Goal: Use online tool/utility: Utilize a website feature to perform a specific function

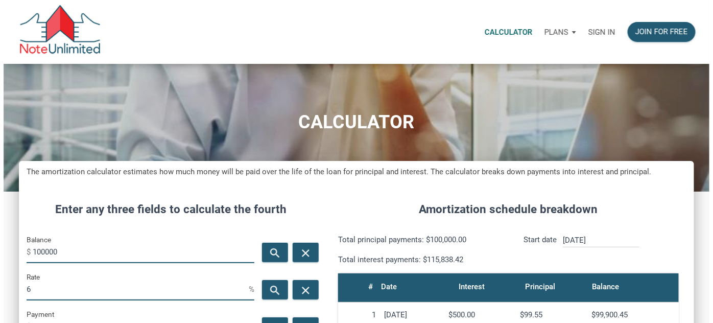
scroll to position [485, 675]
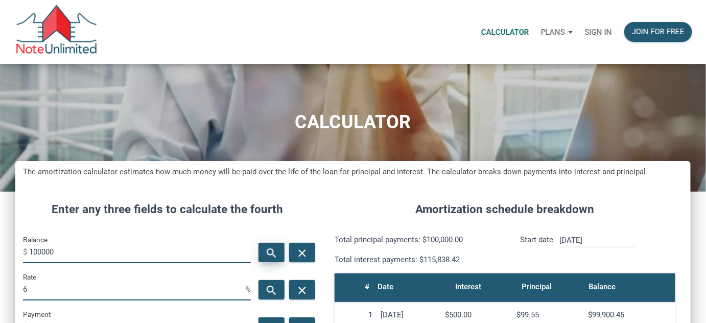
click at [267, 253] on icon "search" at bounding box center [272, 253] width 12 height 13
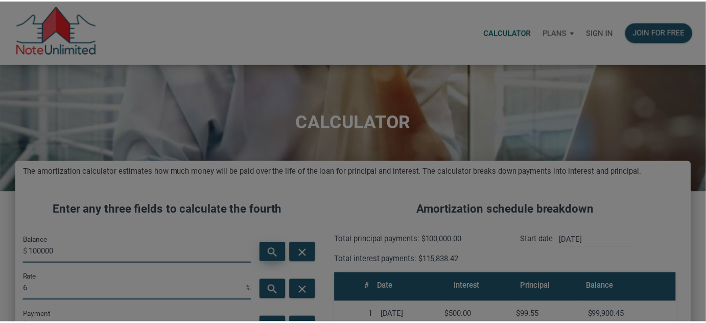
scroll to position [485, 683]
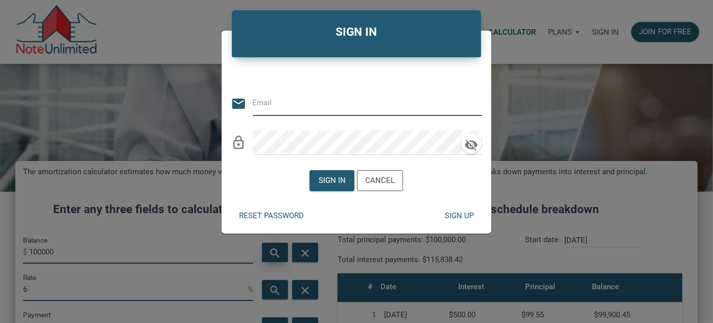
type input "[EMAIL_ADDRESS][DOMAIN_NAME]"
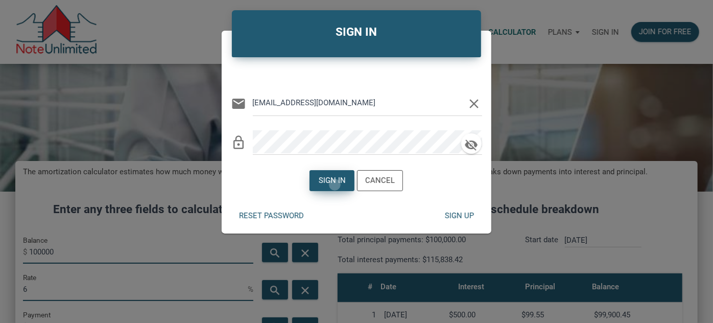
click at [336, 184] on div "Sign in" at bounding box center [332, 181] width 27 height 12
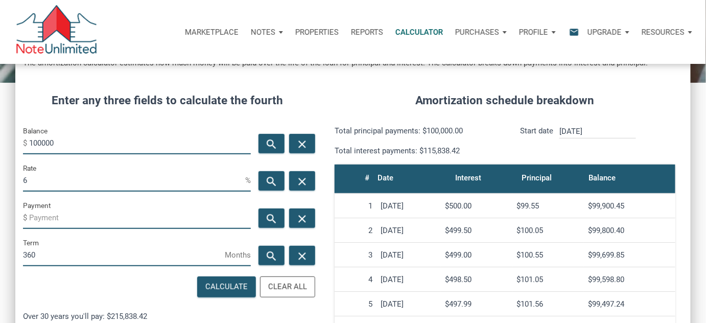
scroll to position [139, 0]
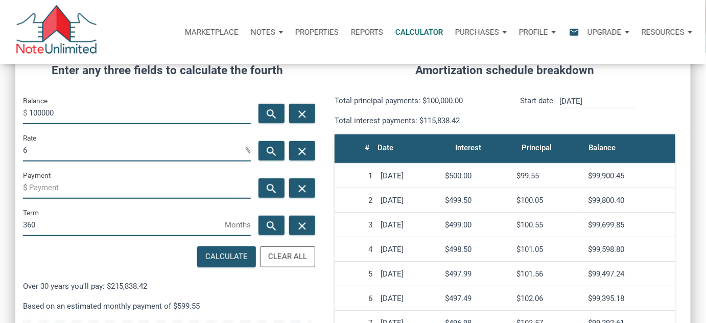
drag, startPoint x: 68, startPoint y: 111, endPoint x: 0, endPoint y: 109, distance: 68.0
click at [0, 110] on div "CALCULATOR The amortization calculator estimates how much money will be paid ov…" at bounding box center [353, 216] width 706 height 583
click at [284, 258] on div "Clear All" at bounding box center [287, 257] width 39 height 12
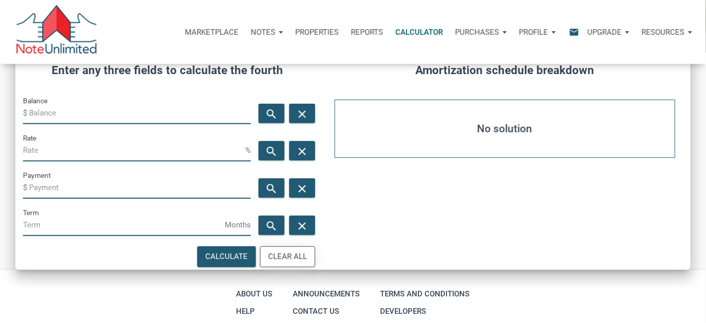
click at [301, 255] on div "Clear All" at bounding box center [287, 257] width 39 height 12
click at [68, 113] on input "Balance" at bounding box center [140, 112] width 222 height 23
type input "441000"
click at [123, 145] on input "Rate" at bounding box center [134, 149] width 222 height 23
click at [207, 186] on input "Payment" at bounding box center [140, 187] width 222 height 23
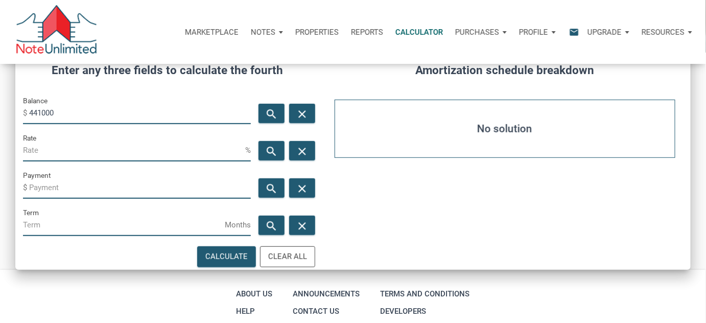
click at [120, 224] on input "Term" at bounding box center [124, 224] width 202 height 23
type input "360"
click at [95, 185] on input "Payment" at bounding box center [140, 187] width 222 height 23
click at [82, 149] on input "Rate" at bounding box center [134, 149] width 222 height 23
type input "5"
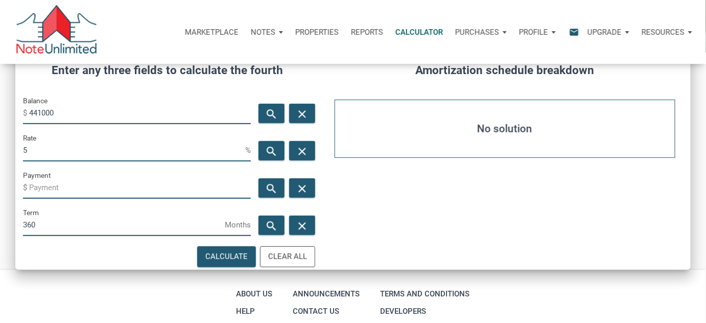
click at [81, 186] on input "Payment" at bounding box center [140, 187] width 222 height 23
click at [227, 255] on div "Calculate" at bounding box center [226, 257] width 42 height 12
type input "-2367.38"
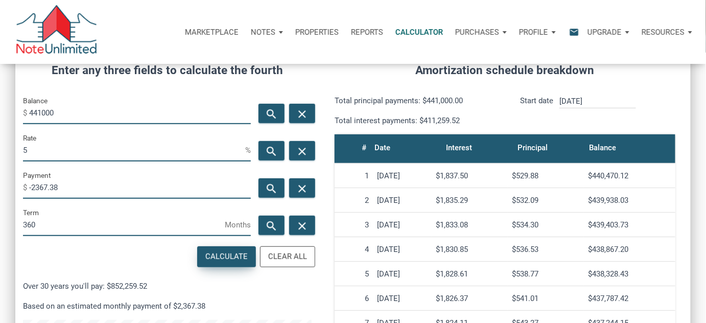
scroll to position [485, 675]
drag, startPoint x: 41, startPoint y: 148, endPoint x: 0, endPoint y: 152, distance: 41.1
click at [0, 155] on div "CALCULATOR The amortization calculator estimates how much money will be paid ov…" at bounding box center [353, 216] width 706 height 583
type input "4.5"
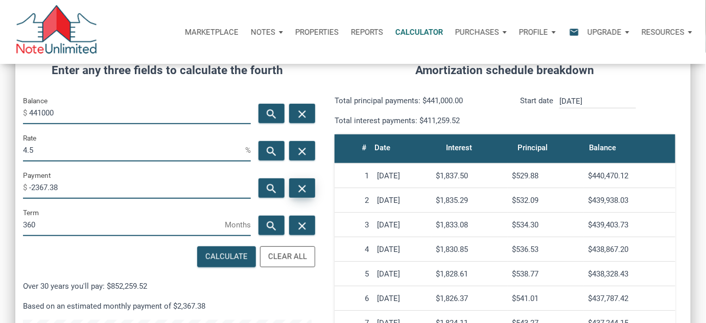
click at [309, 187] on div "close" at bounding box center [302, 187] width 26 height 19
click at [237, 256] on div "Calculate" at bounding box center [226, 257] width 42 height 12
type input "-2234.48"
click at [303, 150] on icon "close" at bounding box center [302, 151] width 12 height 13
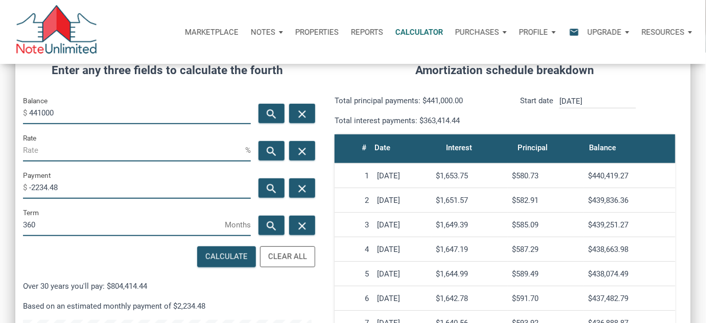
click at [69, 150] on input "Rate" at bounding box center [134, 149] width 222 height 23
type input "5"
click at [297, 187] on icon "close" at bounding box center [302, 188] width 12 height 13
click at [233, 256] on div "Calculate" at bounding box center [226, 257] width 42 height 12
type input "-2367.38"
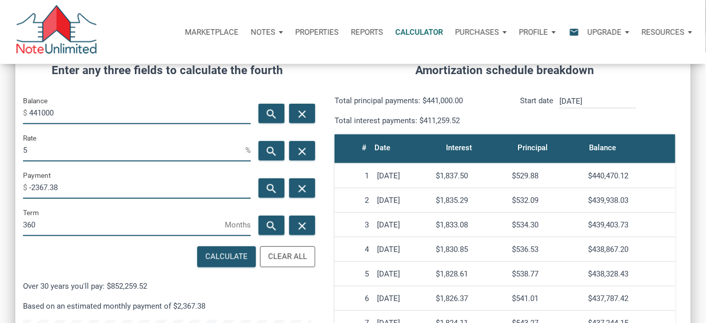
drag, startPoint x: 32, startPoint y: 147, endPoint x: 0, endPoint y: 140, distance: 32.9
click at [0, 144] on div "CALCULATOR The amortization calculator estimates how much money will be paid ov…" at bounding box center [353, 216] width 706 height 583
type input "4.5"
click at [227, 261] on div "Calculate" at bounding box center [226, 257] width 42 height 12
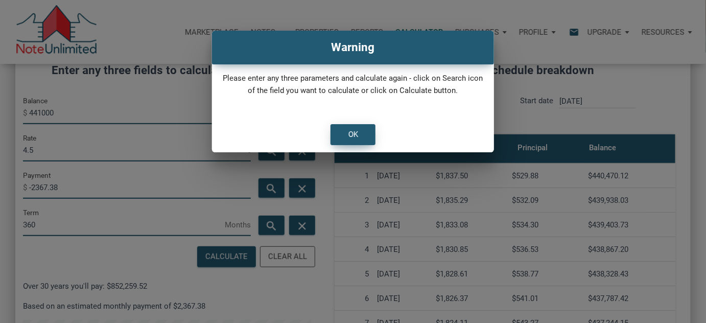
click at [361, 136] on div "OK" at bounding box center [353, 135] width 44 height 20
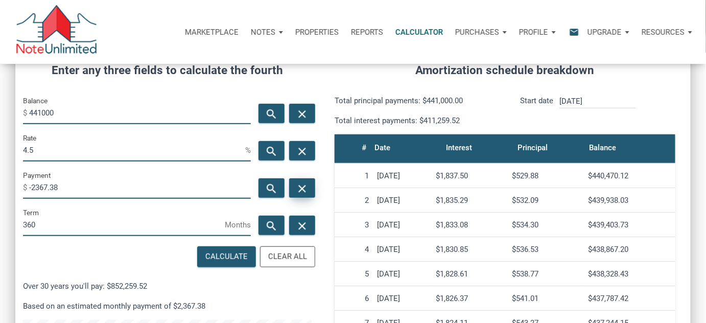
click at [303, 192] on icon "close" at bounding box center [302, 188] width 12 height 13
click at [237, 258] on div "Calculate" at bounding box center [226, 257] width 42 height 12
type input "-2234.48"
click at [301, 149] on icon "close" at bounding box center [302, 151] width 12 height 13
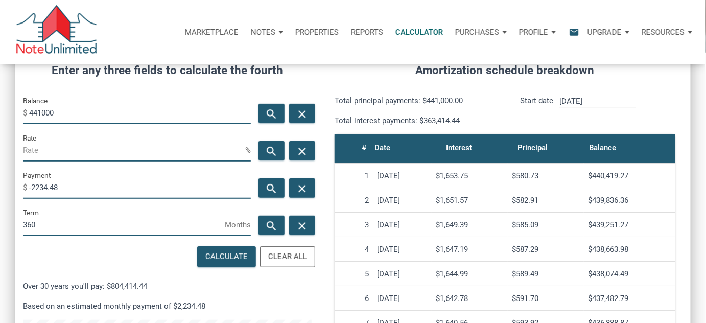
click at [75, 147] on input "Rate" at bounding box center [134, 149] width 222 height 23
type input "4"
click at [227, 257] on div "Calculate" at bounding box center [226, 257] width 42 height 12
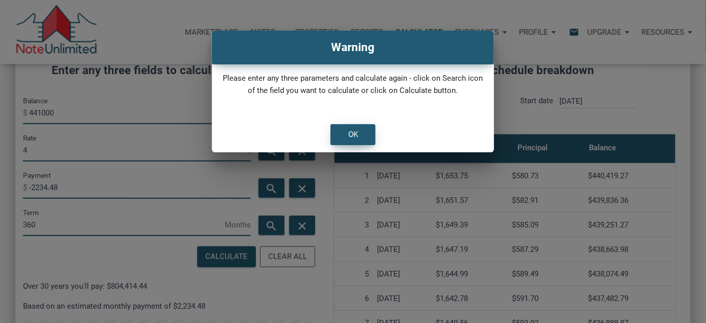
click at [357, 133] on div "OK" at bounding box center [353, 135] width 10 height 12
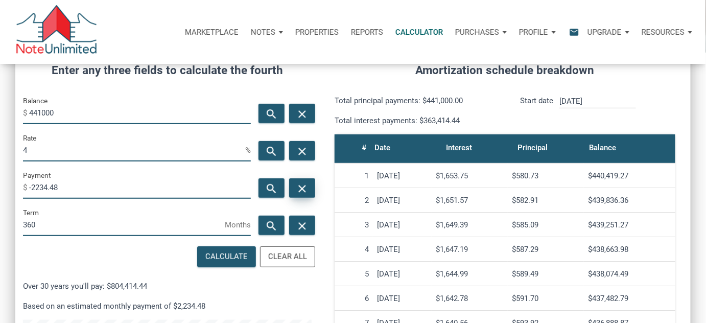
click at [298, 186] on icon "close" at bounding box center [302, 188] width 12 height 13
click at [230, 257] on div "Calculate" at bounding box center [226, 257] width 42 height 12
type input "-2105.4"
click at [308, 150] on icon "close" at bounding box center [302, 151] width 12 height 13
drag, startPoint x: 84, startPoint y: 186, endPoint x: 0, endPoint y: 173, distance: 85.3
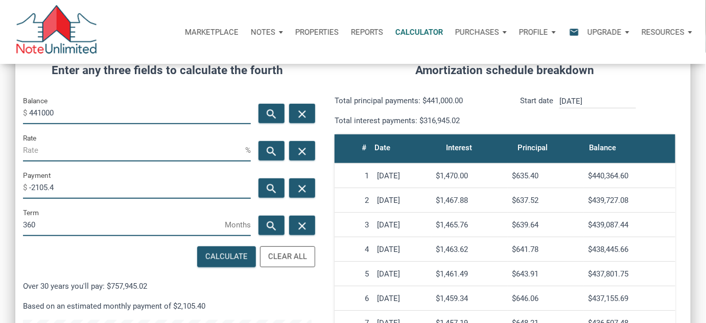
click at [0, 174] on div "CALCULATOR The amortization calculator estimates how much money will be paid ov…" at bounding box center [353, 216] width 706 height 583
type input "-2000"
click at [240, 255] on div "Calculate" at bounding box center [226, 257] width 42 height 12
type input "3.58"
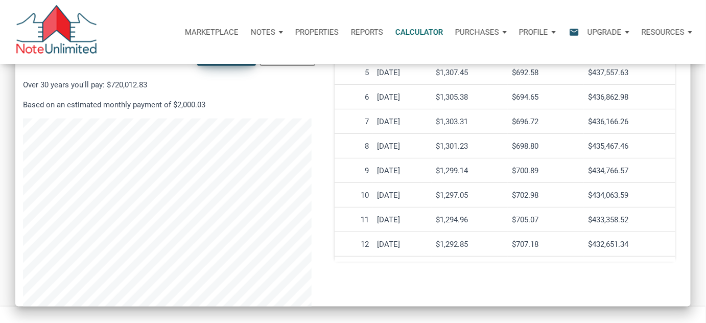
scroll to position [347, 0]
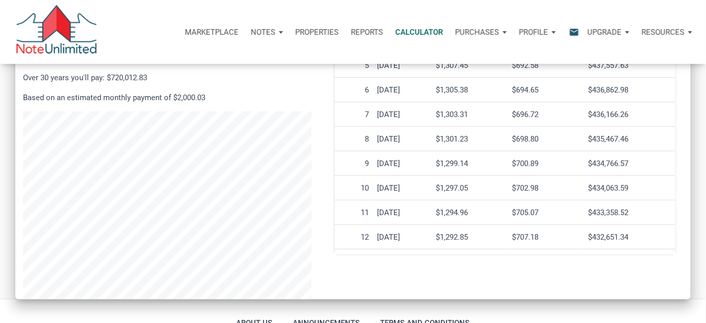
drag, startPoint x: 638, startPoint y: 234, endPoint x: 574, endPoint y: 237, distance: 63.9
click at [574, 237] on tr "[DATE] $1,292.85 $707.18 $432,651.34" at bounding box center [505, 237] width 341 height 25
copy tr "$432,651.34"
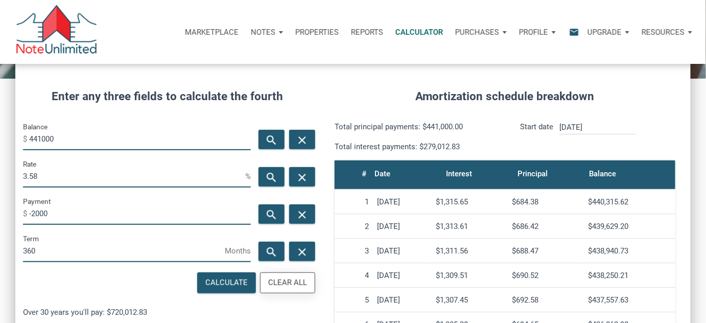
scroll to position [208, 0]
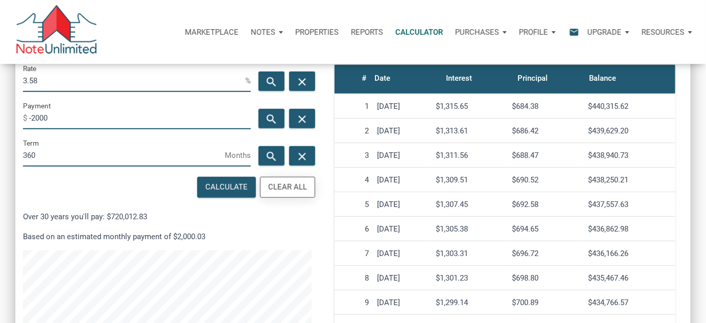
click at [305, 189] on div "Clear All" at bounding box center [287, 187] width 39 height 12
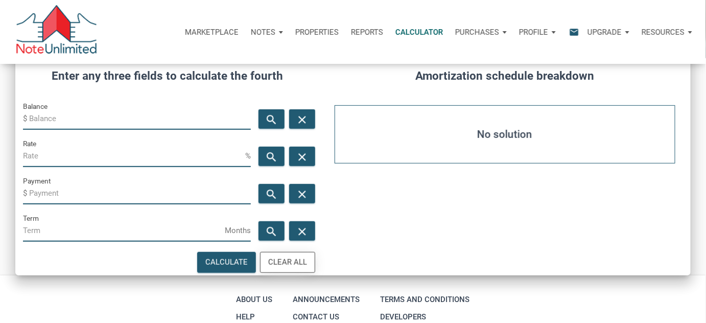
scroll to position [22, 0]
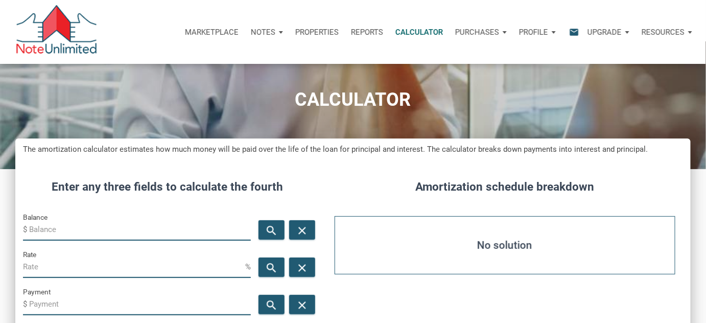
click at [70, 231] on input "Balance" at bounding box center [140, 229] width 222 height 23
type input "436000"
click at [363, 207] on div "Amortization schedule breakdown No solution" at bounding box center [504, 274] width 371 height 223
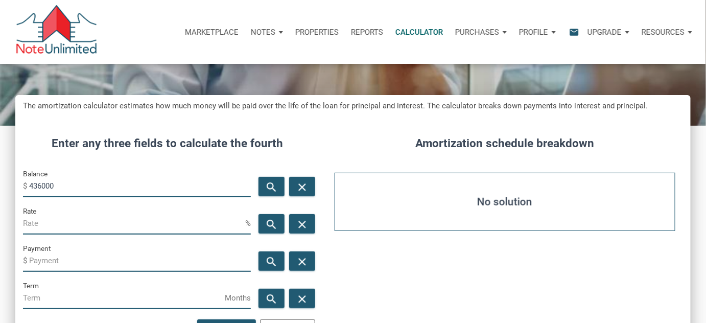
scroll to position [115, 0]
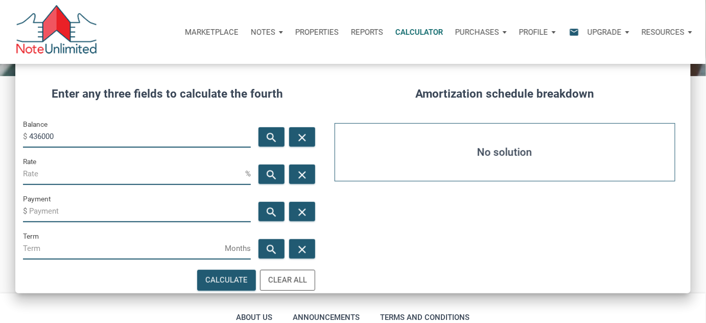
click at [69, 212] on input "Payment" at bounding box center [140, 210] width 222 height 23
type input "-1500"
click at [49, 250] on input "Term" at bounding box center [124, 248] width 202 height 23
type input "360"
click at [374, 208] on div "Amortization schedule breakdown No solution" at bounding box center [504, 181] width 371 height 223
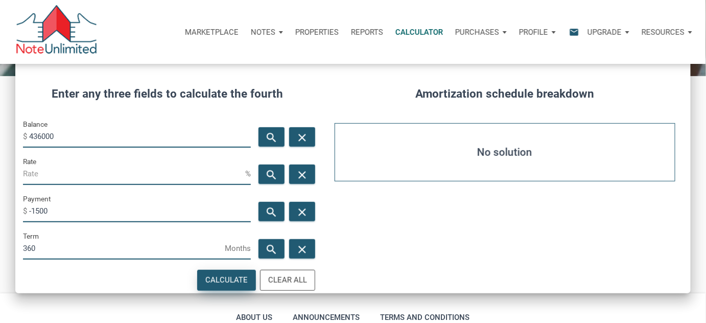
click at [233, 283] on div "Calculate" at bounding box center [226, 280] width 42 height 12
type input "1.48"
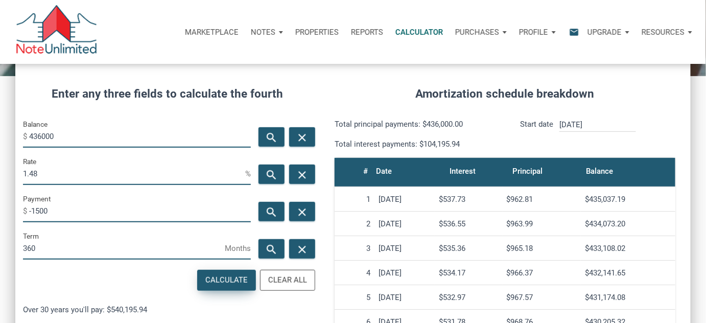
scroll to position [485, 675]
click at [231, 280] on div "Calculate" at bounding box center [226, 280] width 42 height 12
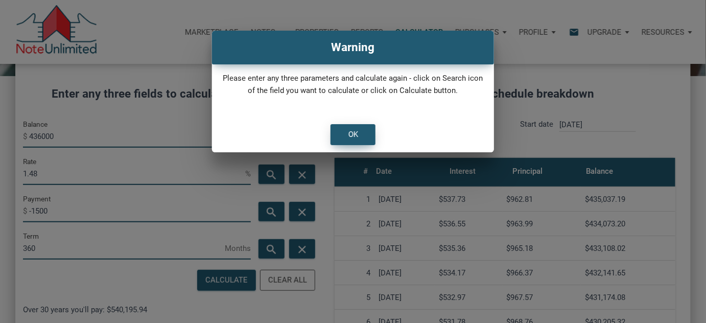
click at [366, 137] on div "OK" at bounding box center [353, 135] width 44 height 20
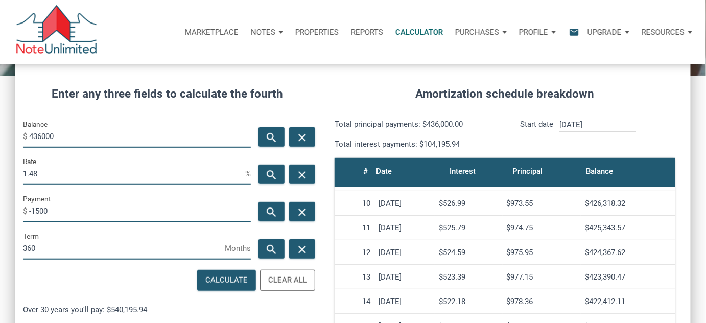
scroll to position [232, 0]
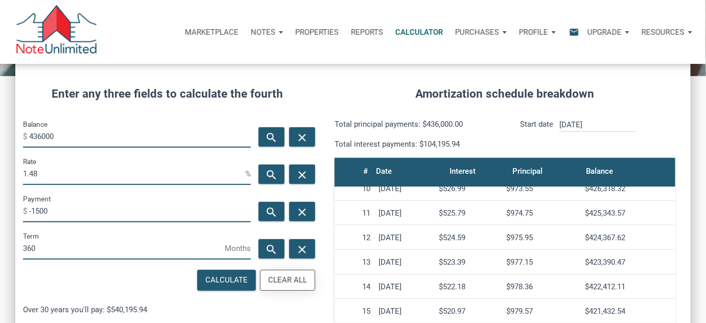
click at [292, 281] on div "Clear All" at bounding box center [287, 280] width 39 height 12
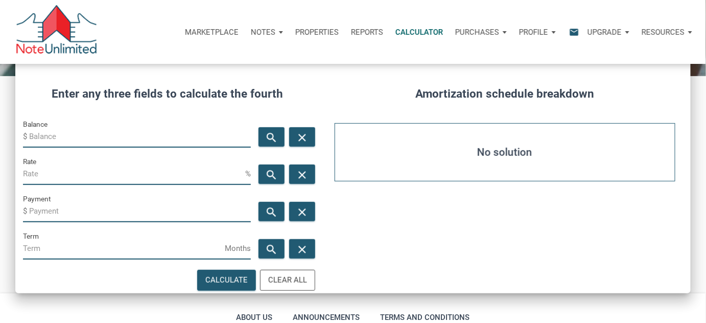
drag, startPoint x: 95, startPoint y: 138, endPoint x: 101, endPoint y: 134, distance: 7.7
click at [95, 138] on input "Balance" at bounding box center [140, 136] width 222 height 23
type input "426000"
click at [101, 203] on input "Payment" at bounding box center [140, 210] width 222 height 23
type input "-2000"
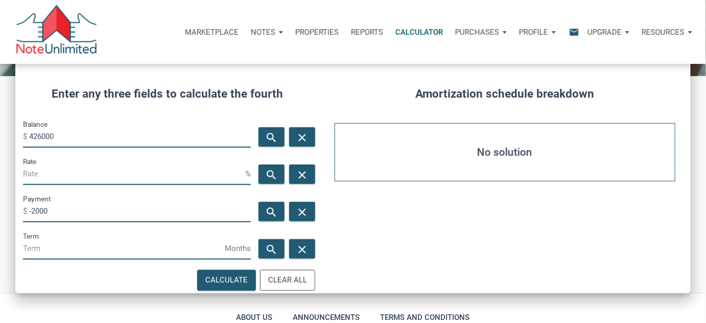
click at [72, 247] on input "Term" at bounding box center [124, 248] width 202 height 23
type input "360"
click at [227, 279] on div "Calculate" at bounding box center [226, 280] width 42 height 12
type input "3.87"
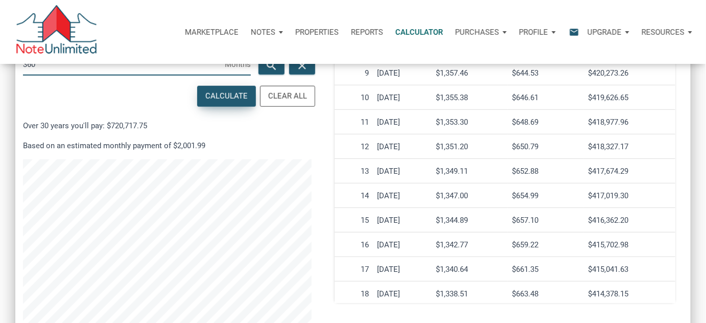
scroll to position [301, 0]
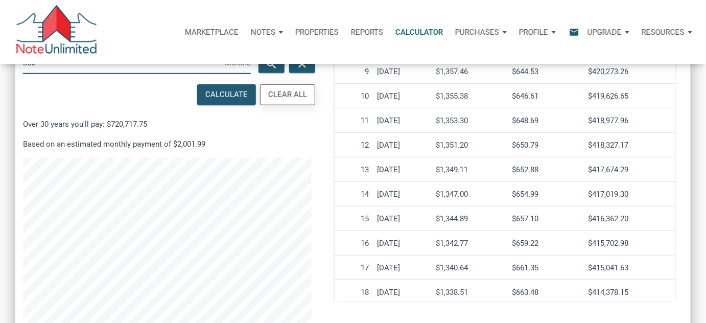
click at [284, 96] on div "Clear All" at bounding box center [287, 95] width 39 height 12
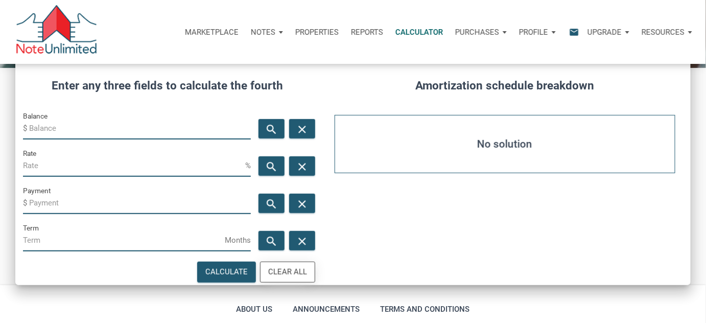
scroll to position [0, 0]
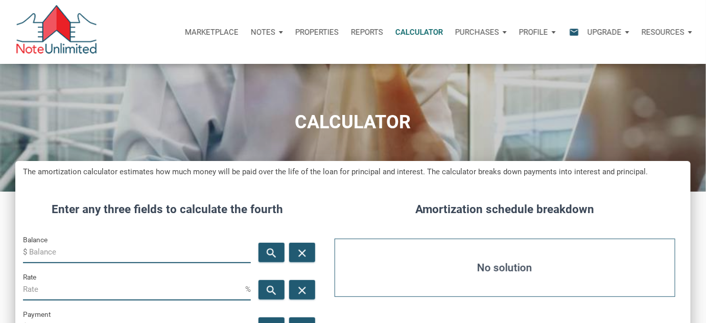
click at [47, 249] on input "Balance" at bounding box center [140, 251] width 222 height 23
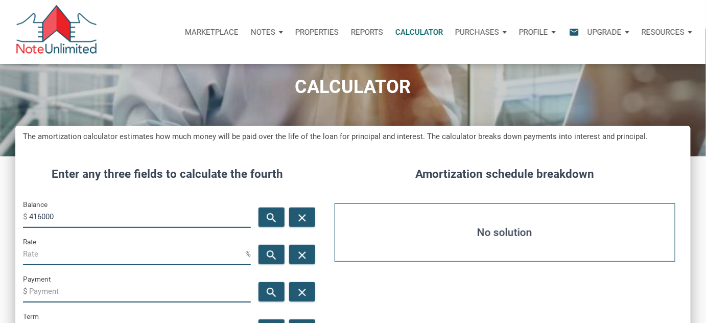
scroll to position [92, 0]
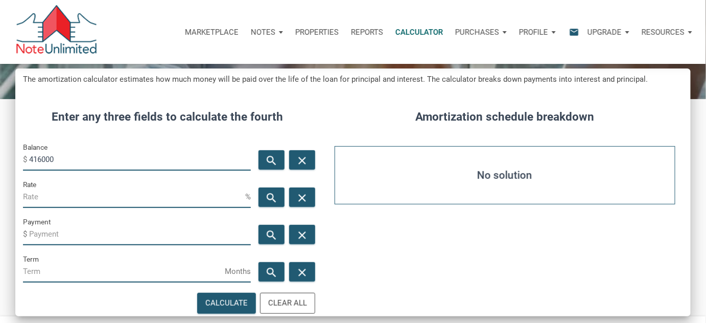
type input "416000"
click at [67, 235] on input "Payment" at bounding box center [140, 233] width 222 height 23
type input "2"
type input "-1500"
click at [70, 270] on input "Term" at bounding box center [124, 271] width 202 height 23
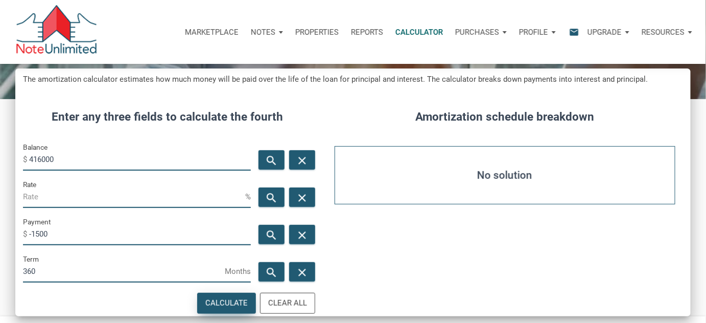
type input "360"
click at [237, 299] on div "Calculate" at bounding box center [226, 303] width 42 height 12
type input "1.82"
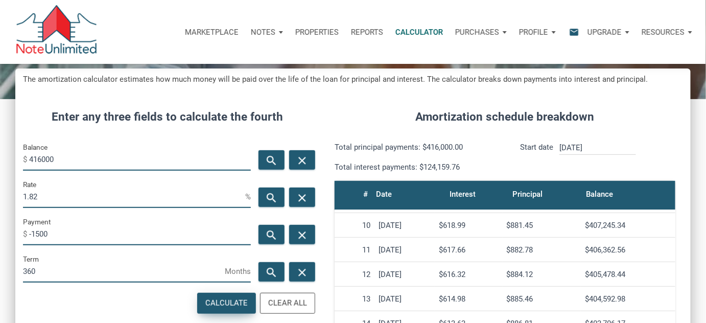
scroll to position [232, 0]
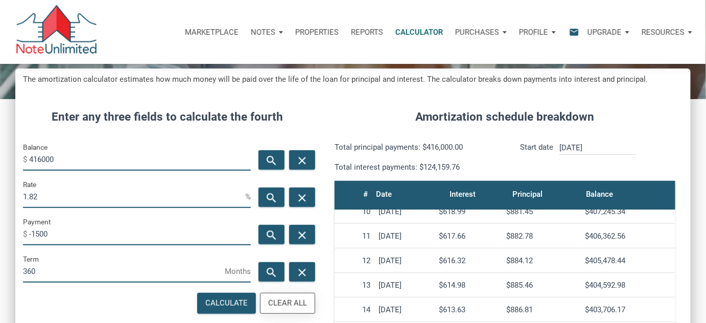
click at [285, 305] on div "Clear All" at bounding box center [287, 303] width 39 height 12
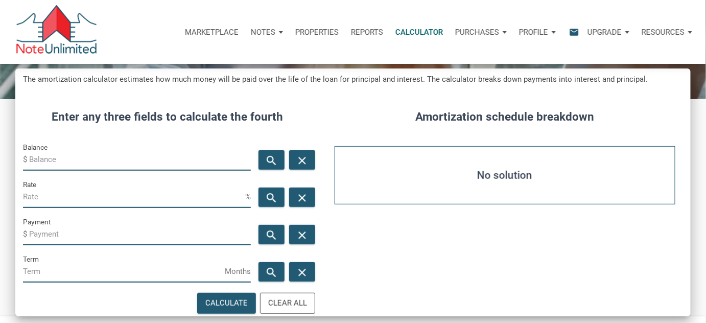
click at [70, 159] on input "Balance" at bounding box center [140, 159] width 222 height 23
type input "406000"
click at [381, 108] on h4 "Amortization schedule breakdown" at bounding box center [505, 116] width 356 height 17
click at [50, 232] on input "Payment" at bounding box center [140, 233] width 222 height 23
type input "-1500"
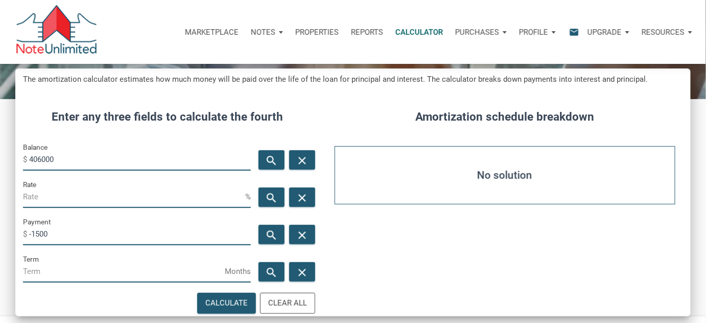
click at [119, 299] on div "Calculate Clear All" at bounding box center [167, 303] width 304 height 26
click at [68, 271] on input "Term" at bounding box center [124, 271] width 202 height 23
type input "360"
click at [217, 304] on div "Calculate" at bounding box center [226, 303] width 42 height 12
type input "2"
